Goal: Find specific page/section: Find specific page/section

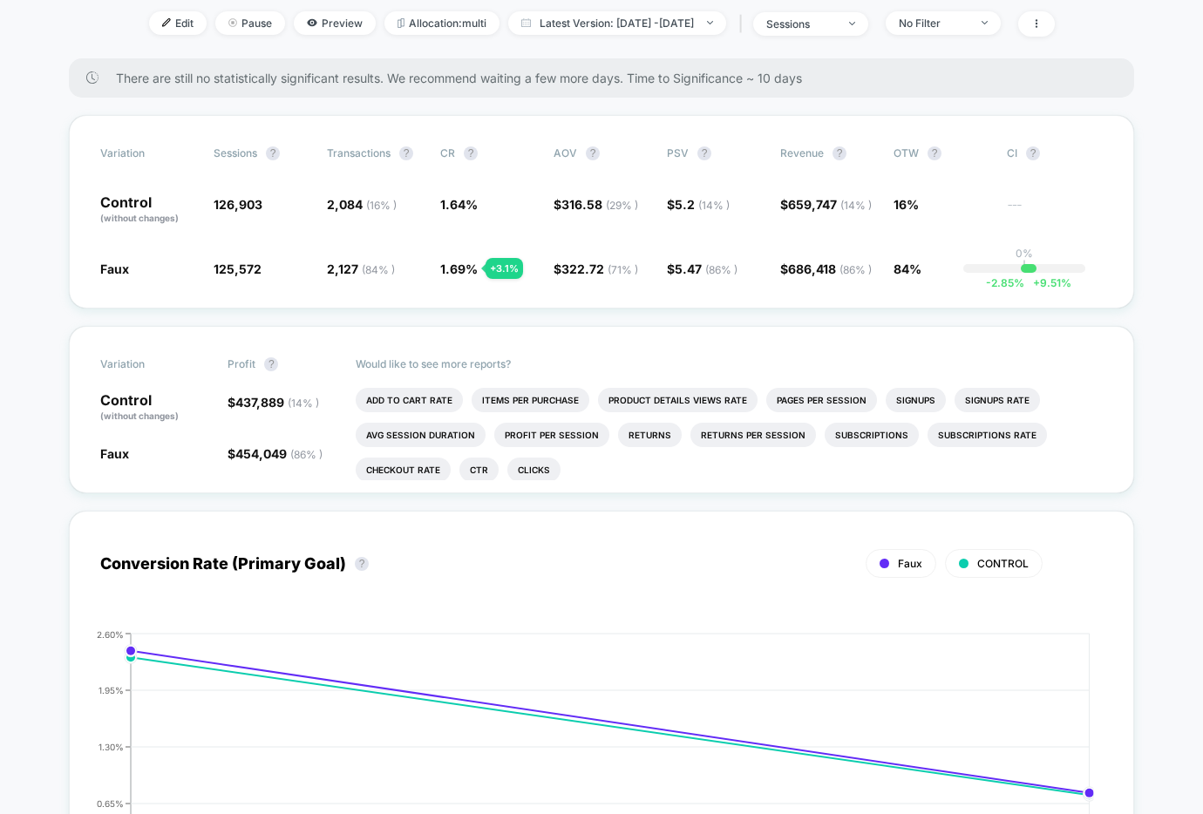
scroll to position [240, 0]
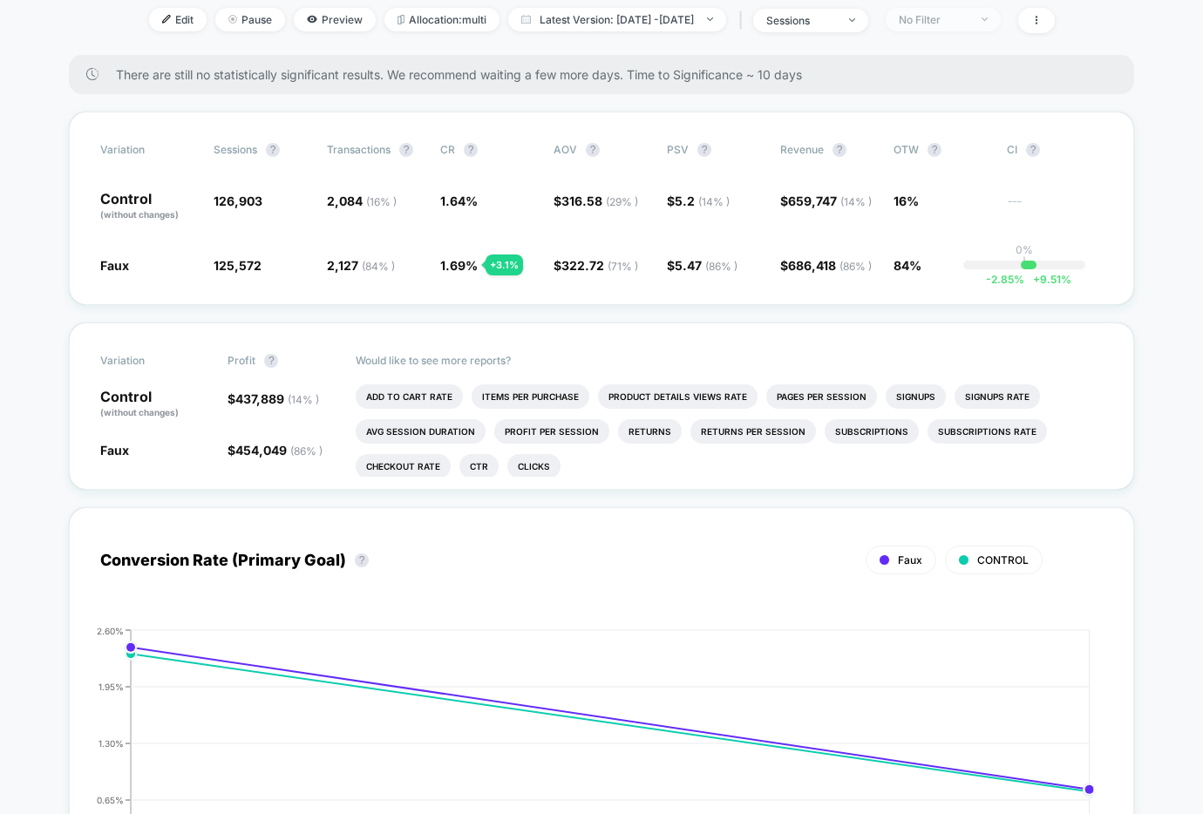
click at [1001, 22] on span "No Filter" at bounding box center [943, 20] width 115 height 24
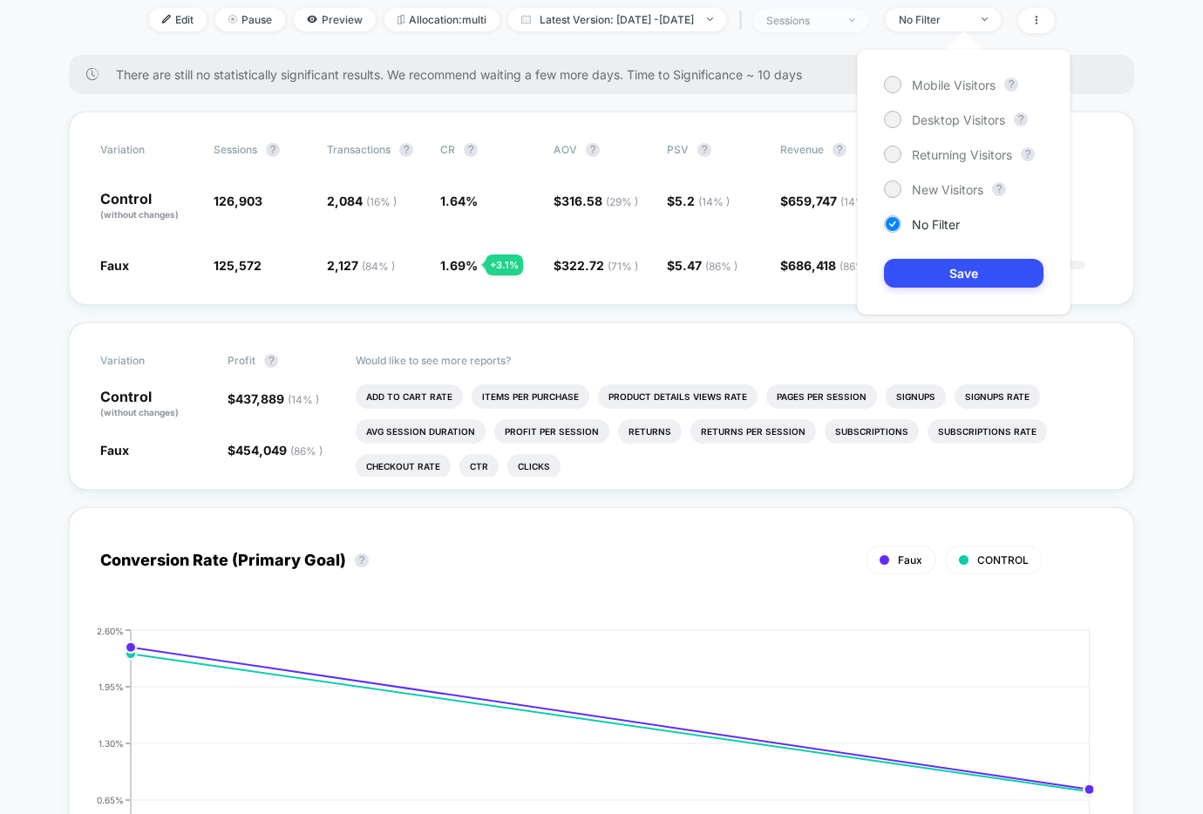
click at [868, 21] on span "sessions" at bounding box center [810, 21] width 115 height 24
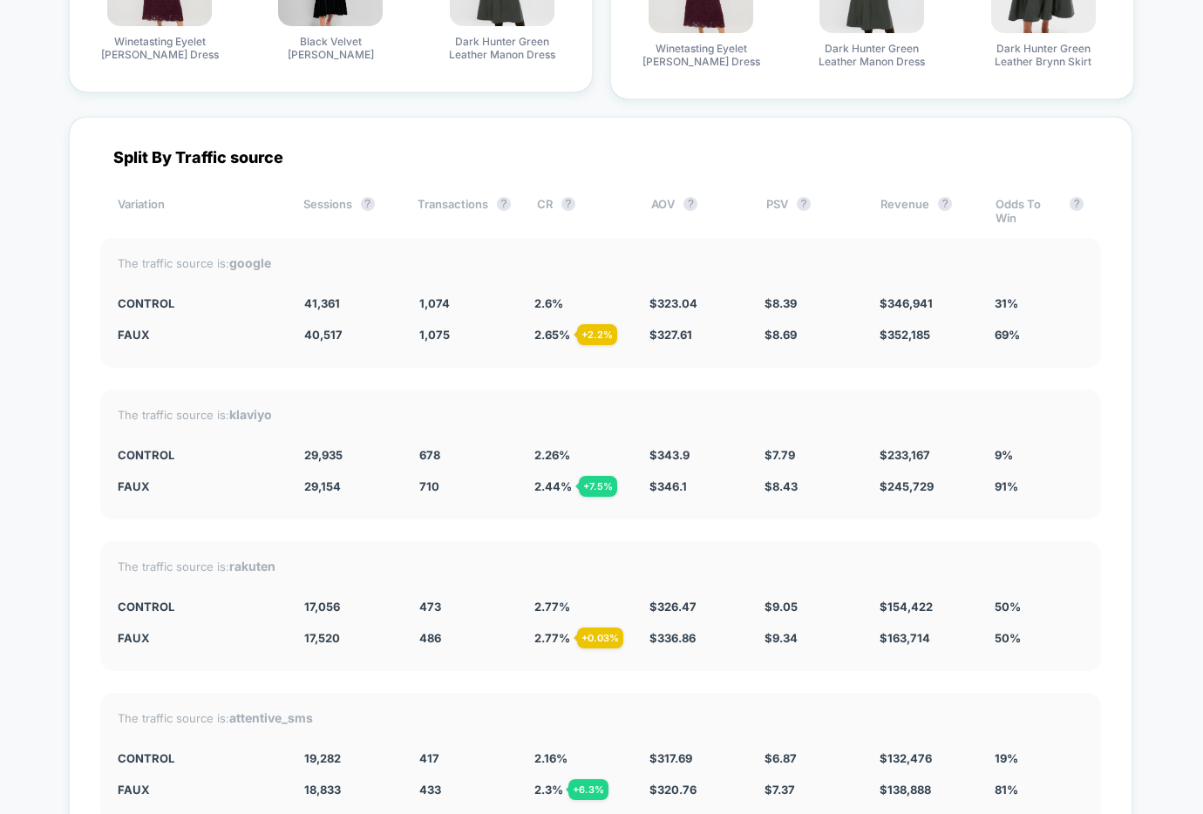
scroll to position [3084, 0]
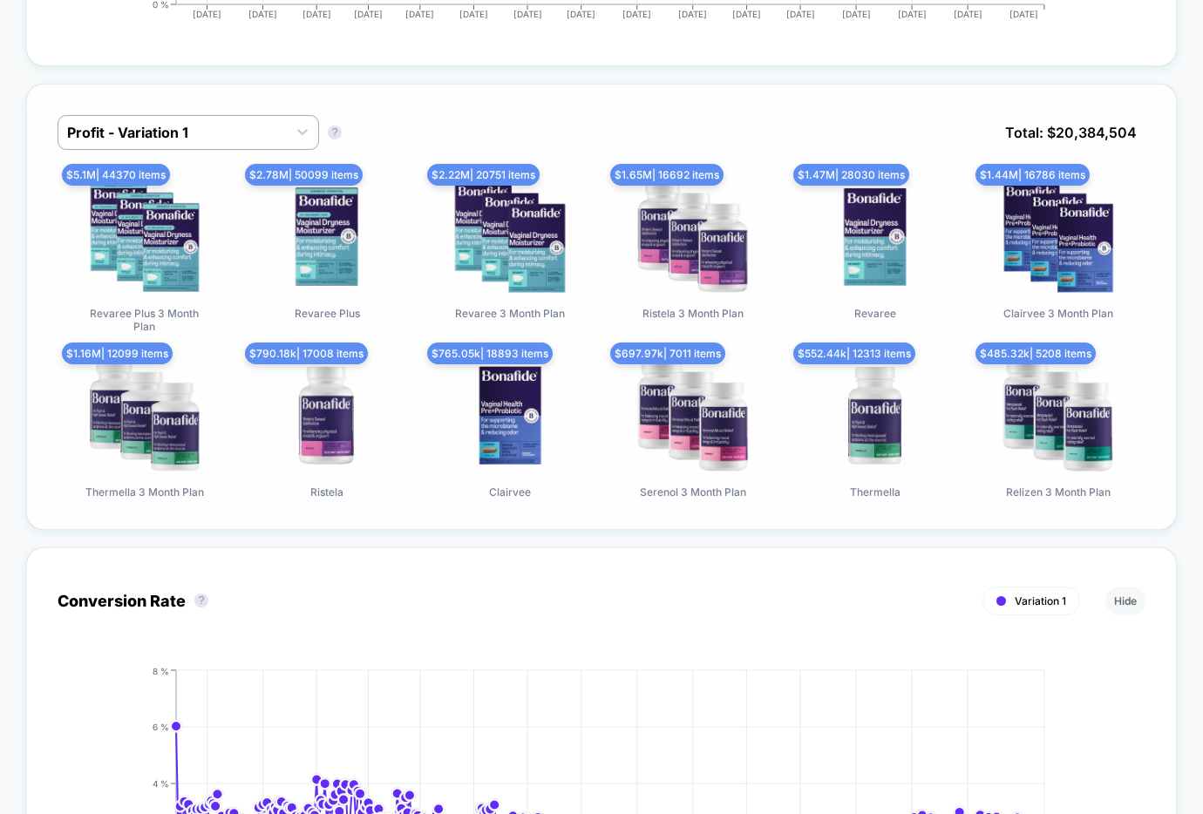
scroll to position [1212, 0]
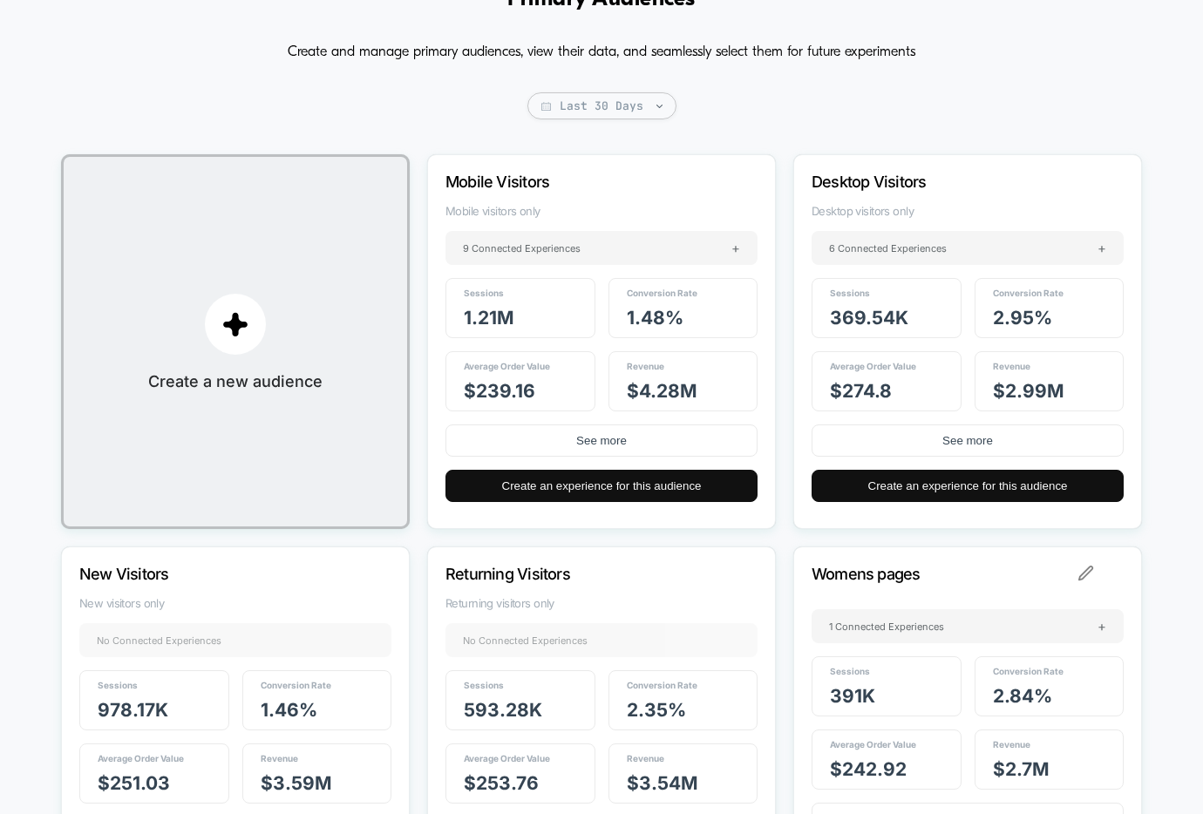
scroll to position [103, 0]
